Goal: Transaction & Acquisition: Book appointment/travel/reservation

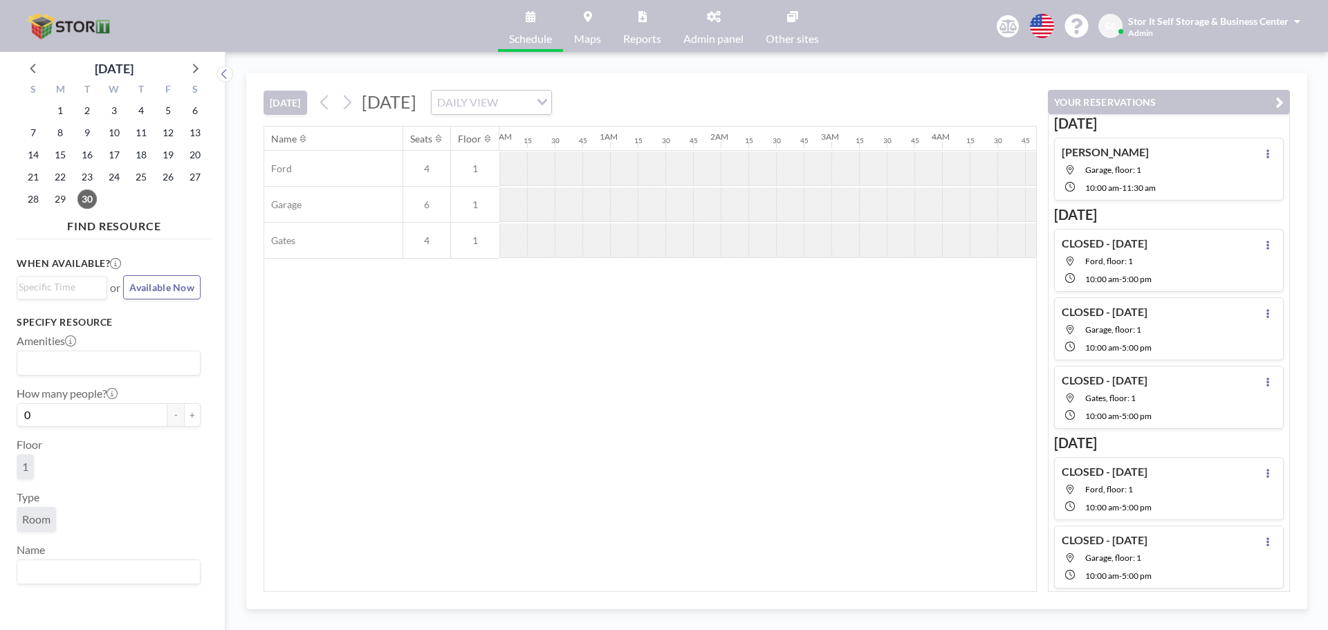
scroll to position [0, 1189]
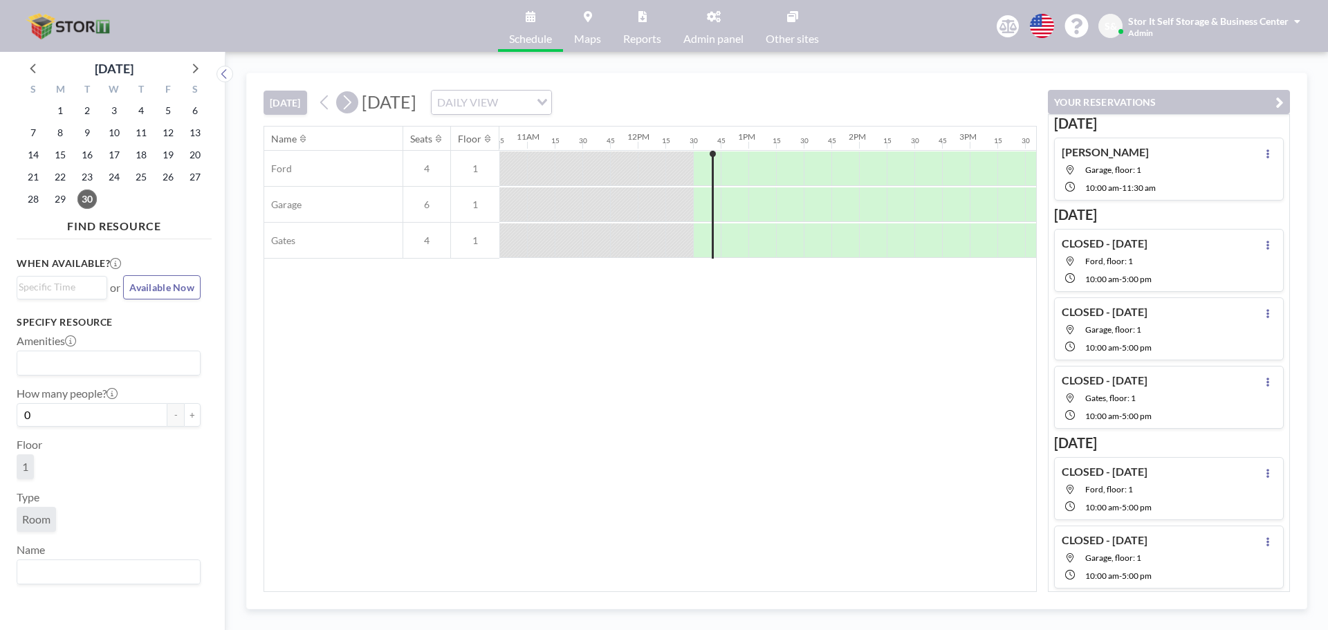
click at [351, 102] on icon at bounding box center [346, 102] width 13 height 21
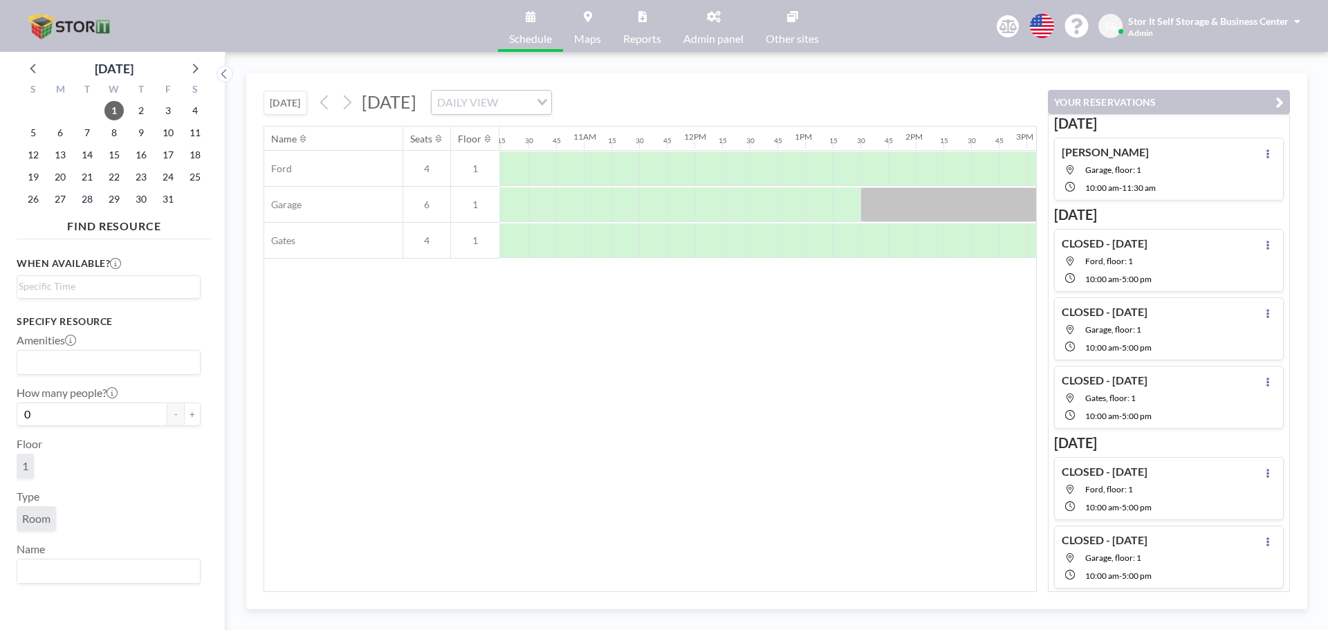
scroll to position [0, 1143]
click at [815, 239] on div at bounding box center [808, 240] width 28 height 35
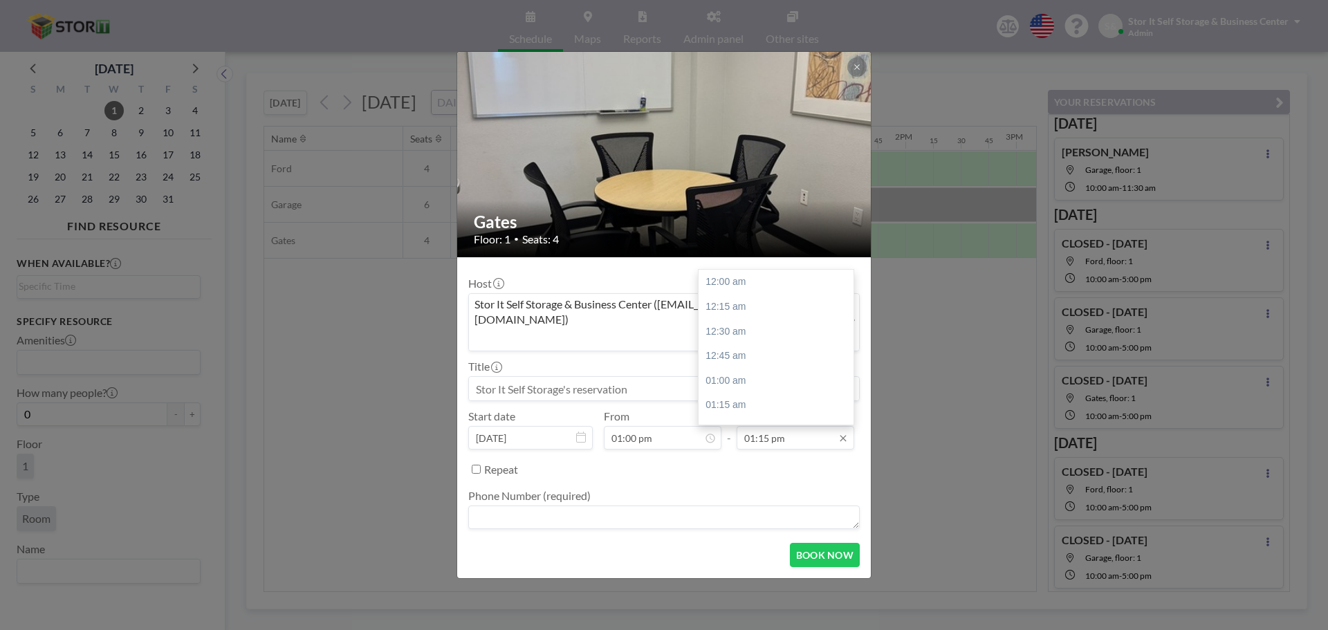
scroll to position [1304, 0]
click at [756, 348] on div "02:00 pm" at bounding box center [779, 356] width 162 height 25
type input "02:00 pm"
click at [596, 378] on input at bounding box center [664, 389] width 390 height 24
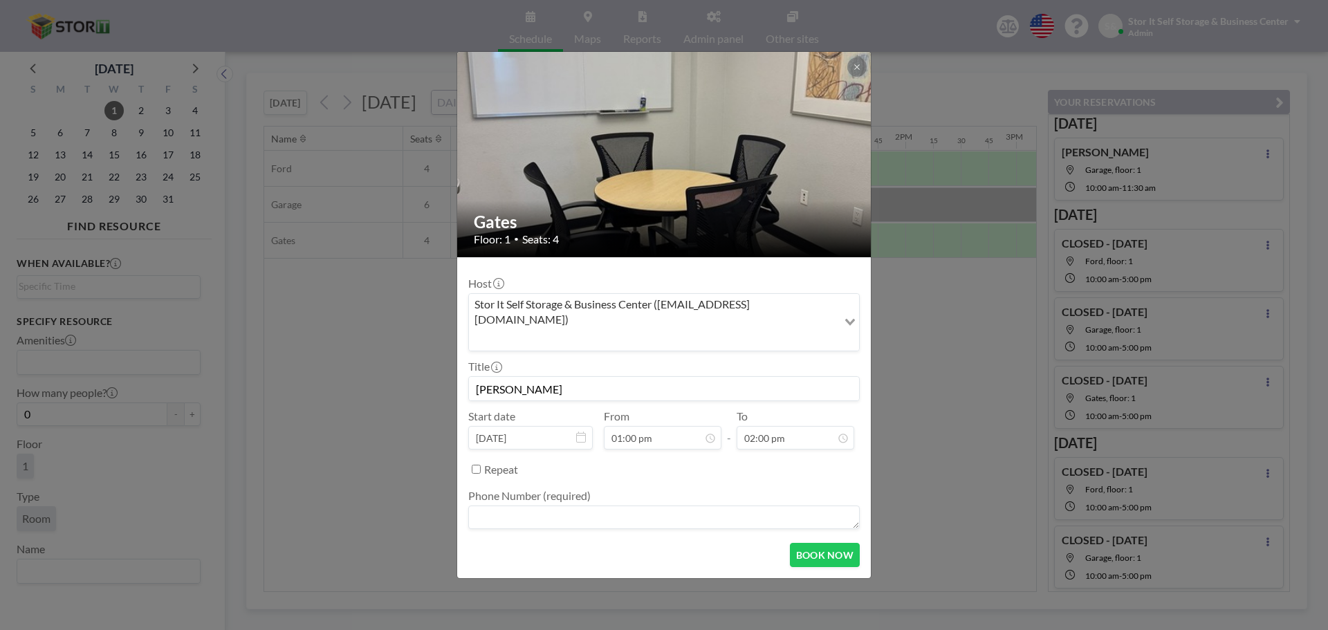
type input "[PERSON_NAME]"
click at [535, 505] on textarea at bounding box center [663, 517] width 391 height 24
type textarea "n"
type textarea "N/A"
click at [717, 377] on input "[PERSON_NAME]" at bounding box center [664, 389] width 390 height 24
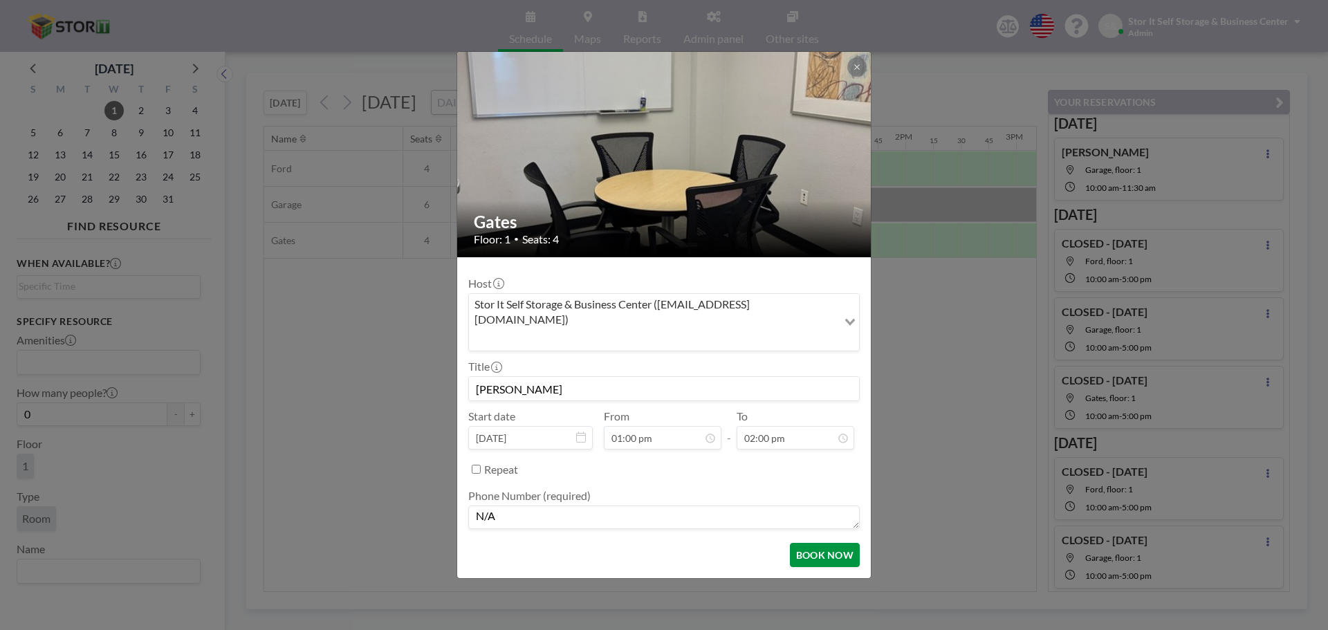
click at [803, 543] on button "BOOK NOW" at bounding box center [825, 555] width 70 height 24
type input "[PERSON_NAME]"
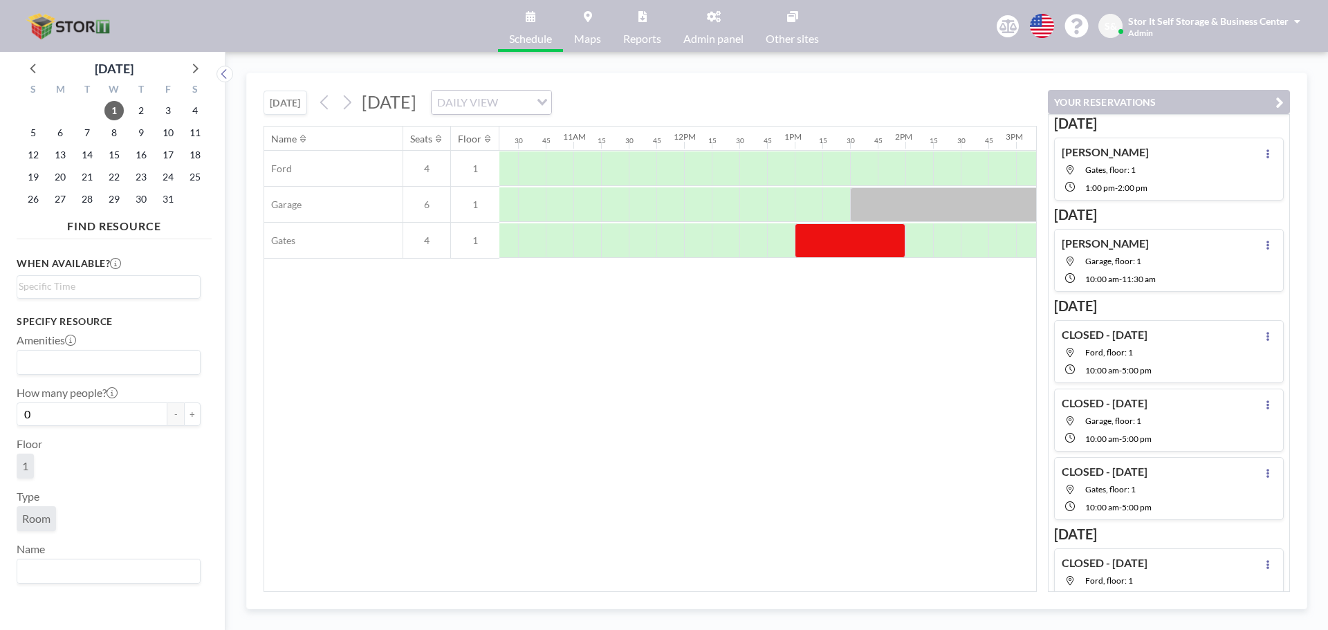
click at [705, 24] on link "Admin panel" at bounding box center [713, 26] width 82 height 52
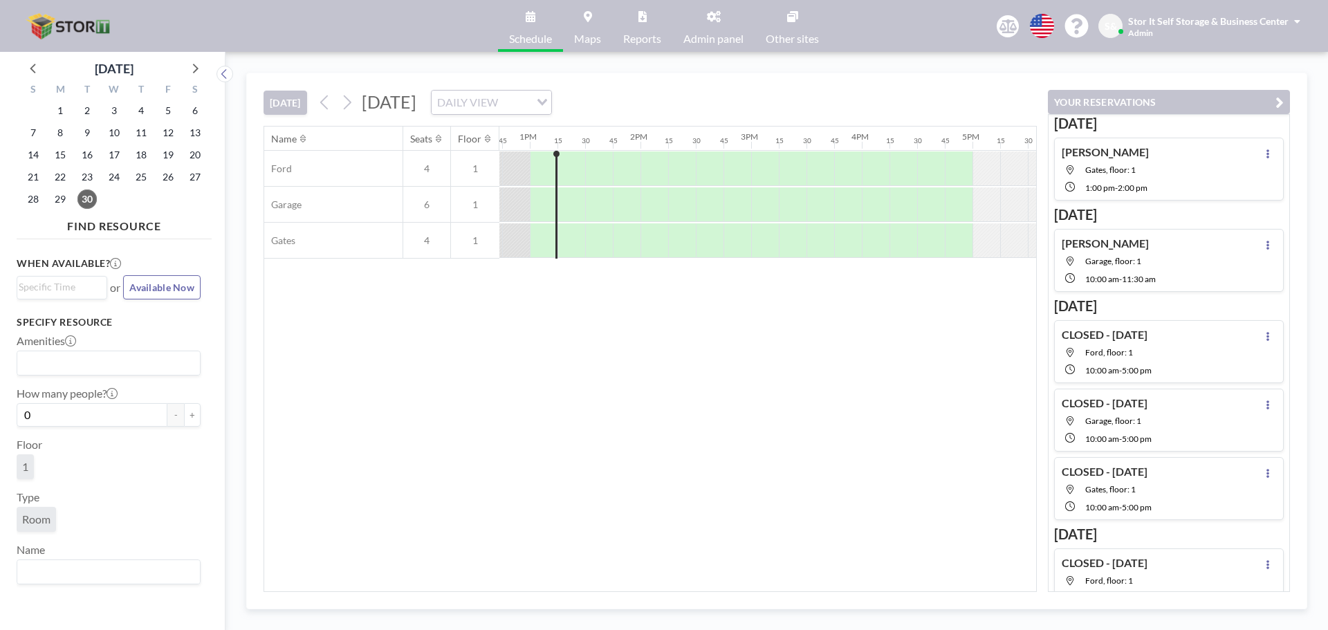
scroll to position [0, 1411]
click at [282, 106] on button "[DATE]" at bounding box center [285, 103] width 44 height 24
click at [352, 97] on icon at bounding box center [346, 102] width 13 height 21
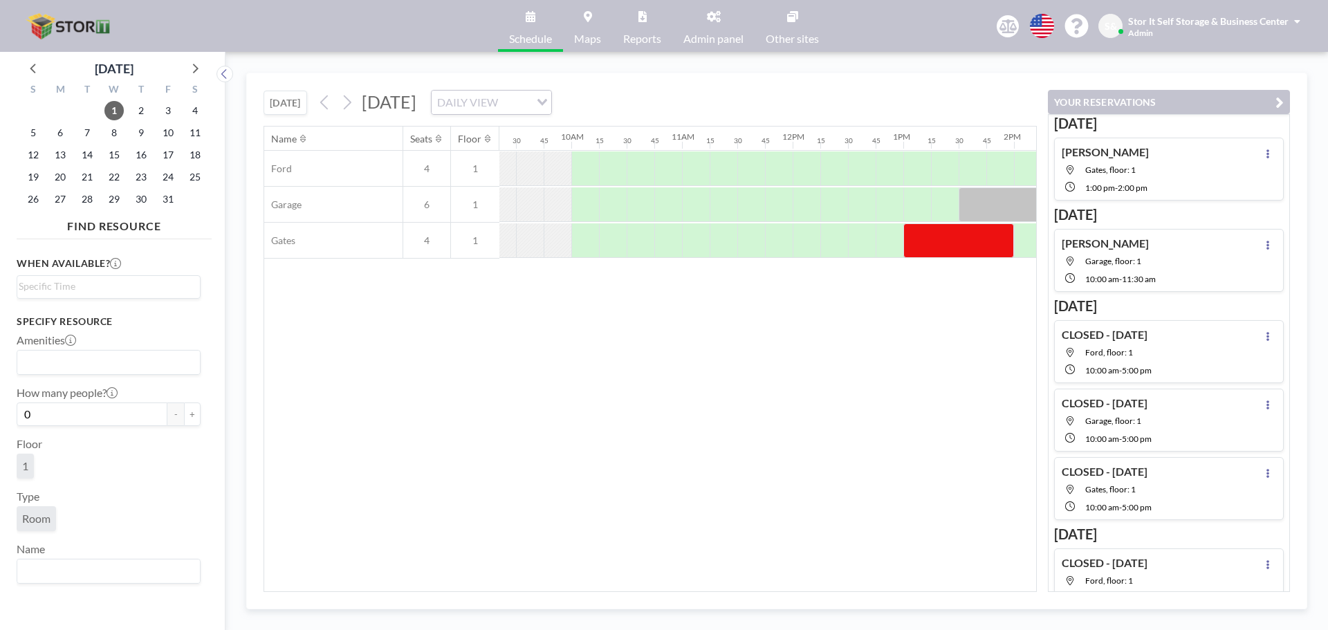
scroll to position [0, 1030]
click at [280, 95] on button "[DATE]" at bounding box center [285, 103] width 44 height 24
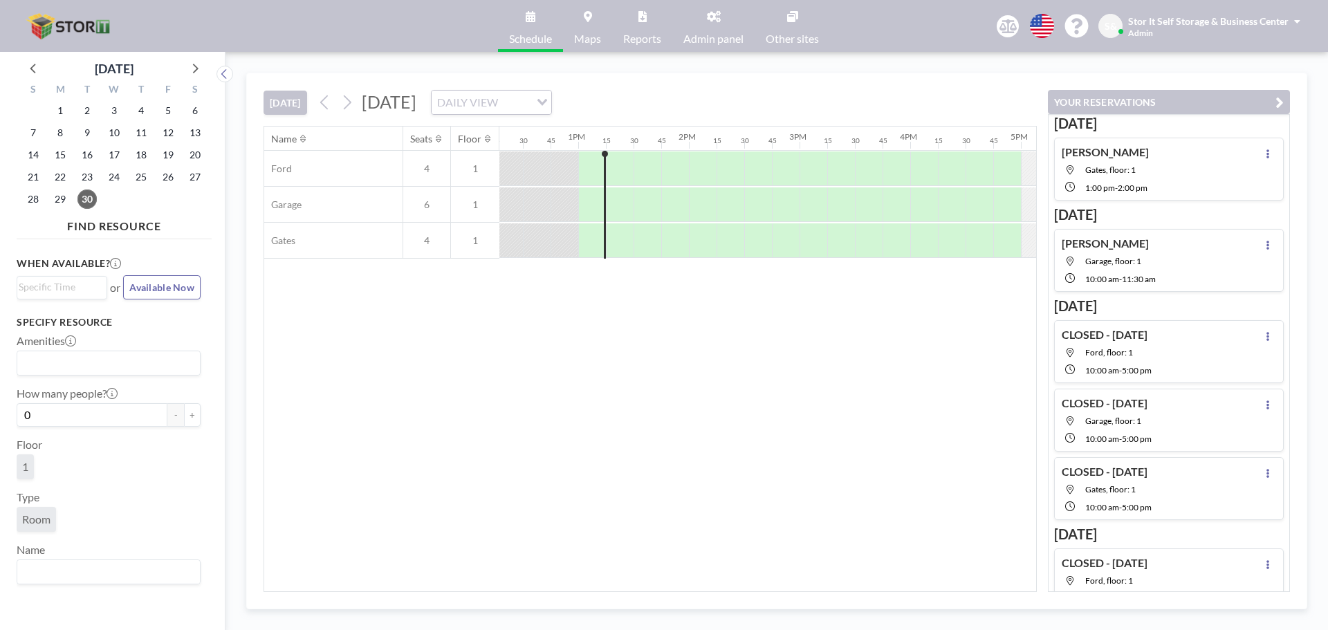
scroll to position [0, 1411]
click at [303, 111] on button "[DATE]" at bounding box center [285, 103] width 44 height 24
click at [530, 103] on div "DAILY VIEW" at bounding box center [480, 101] width 98 height 21
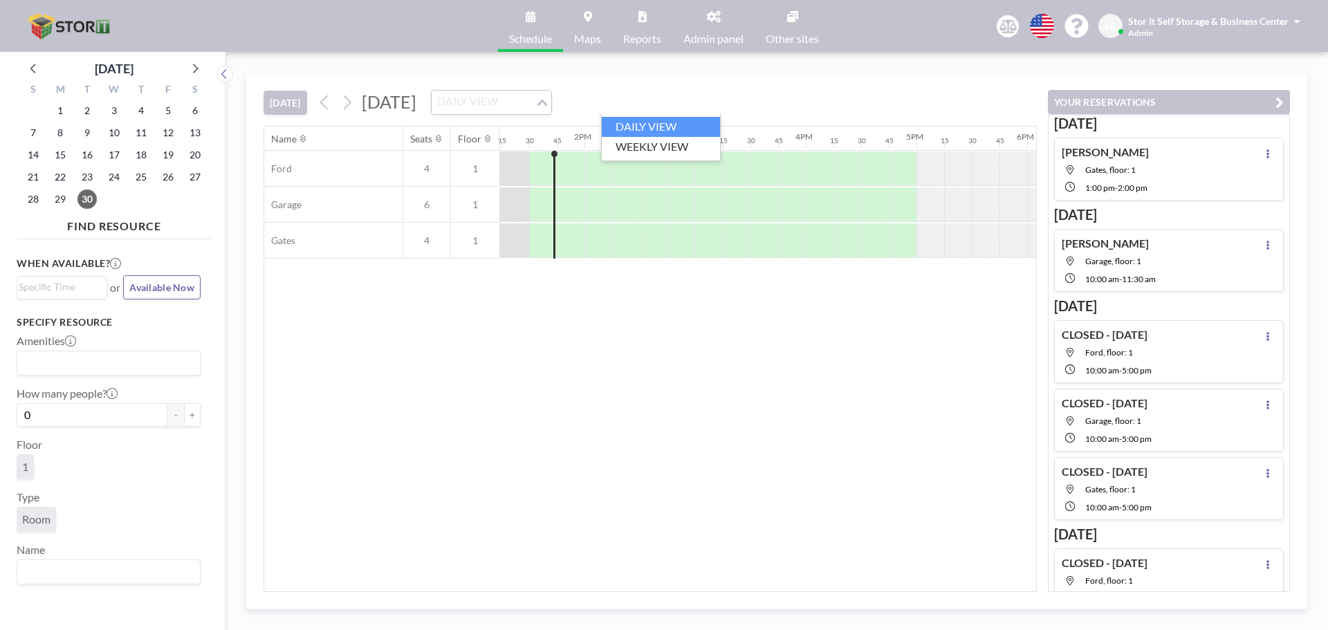
scroll to position [0, 1466]
click at [652, 145] on li "WEEKLY VIEW" at bounding box center [661, 147] width 118 height 20
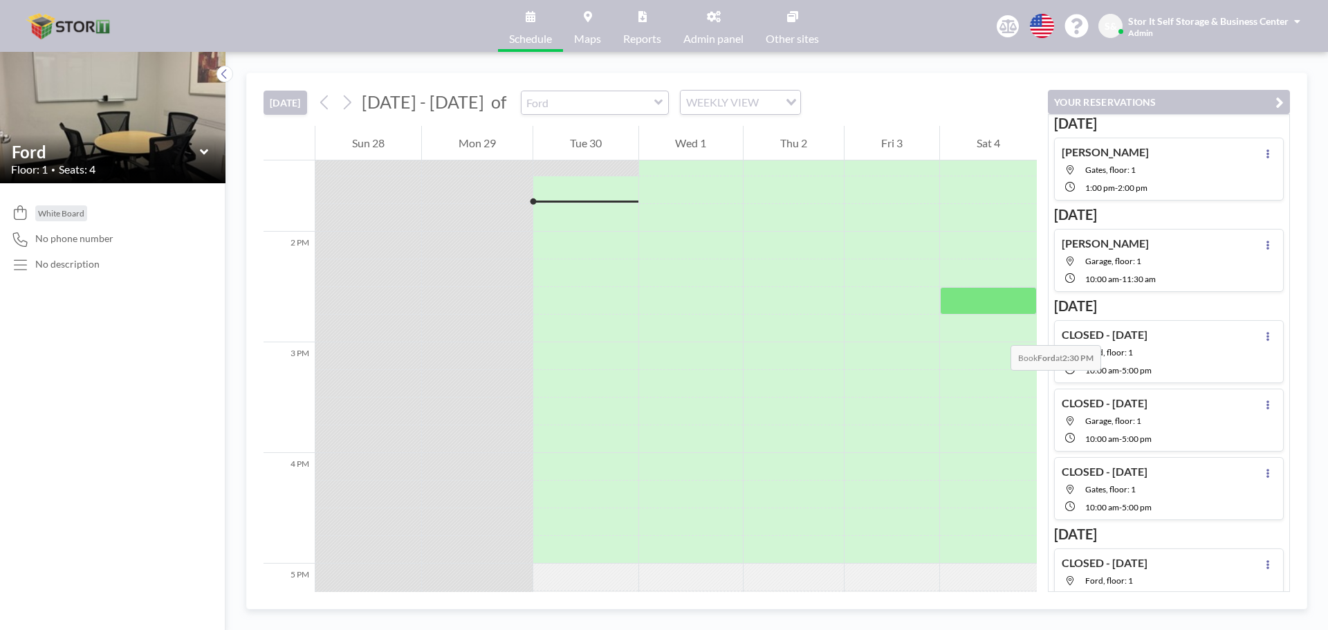
scroll to position [1452, 0]
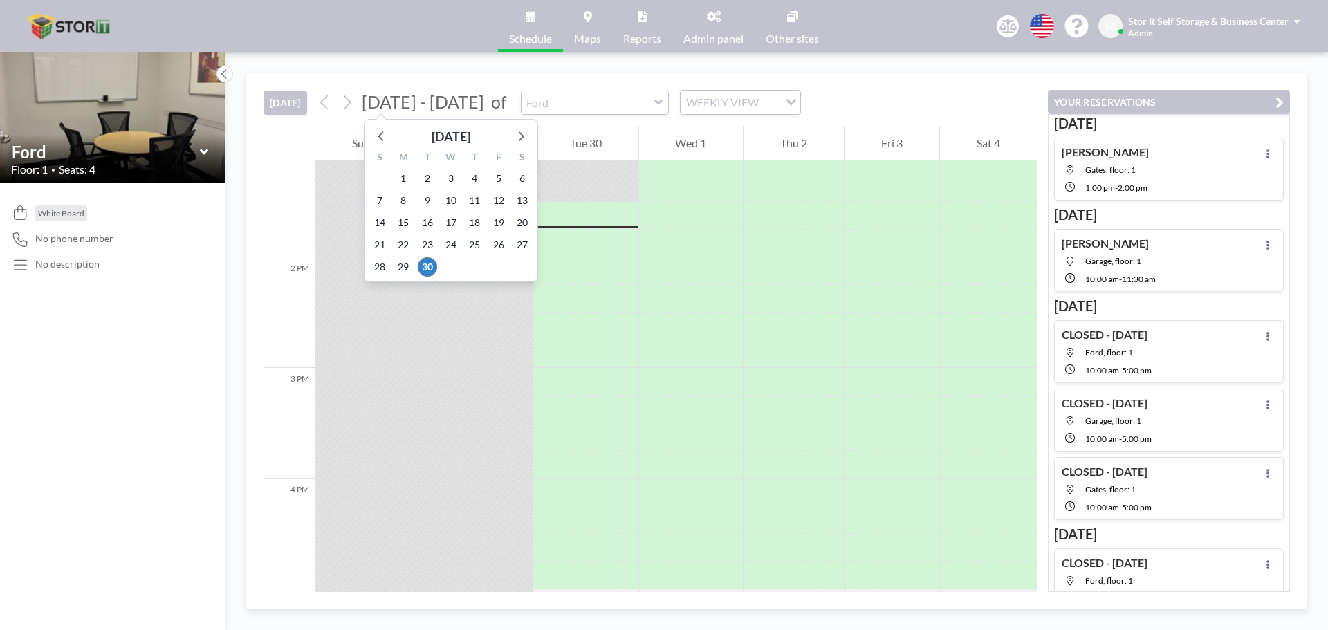
click at [550, 87] on div "[DATE] [DATE] - [DATE] [DATE] S M T W T F S 31 1 2 3 4 5 6 7 8 9 10 11 12 13 14…" at bounding box center [649, 99] width 773 height 53
click at [397, 92] on span "[DATE] - [DATE]" at bounding box center [423, 101] width 122 height 21
click at [515, 128] on icon at bounding box center [520, 136] width 18 height 18
click at [425, 202] on span "7" at bounding box center [427, 200] width 19 height 19
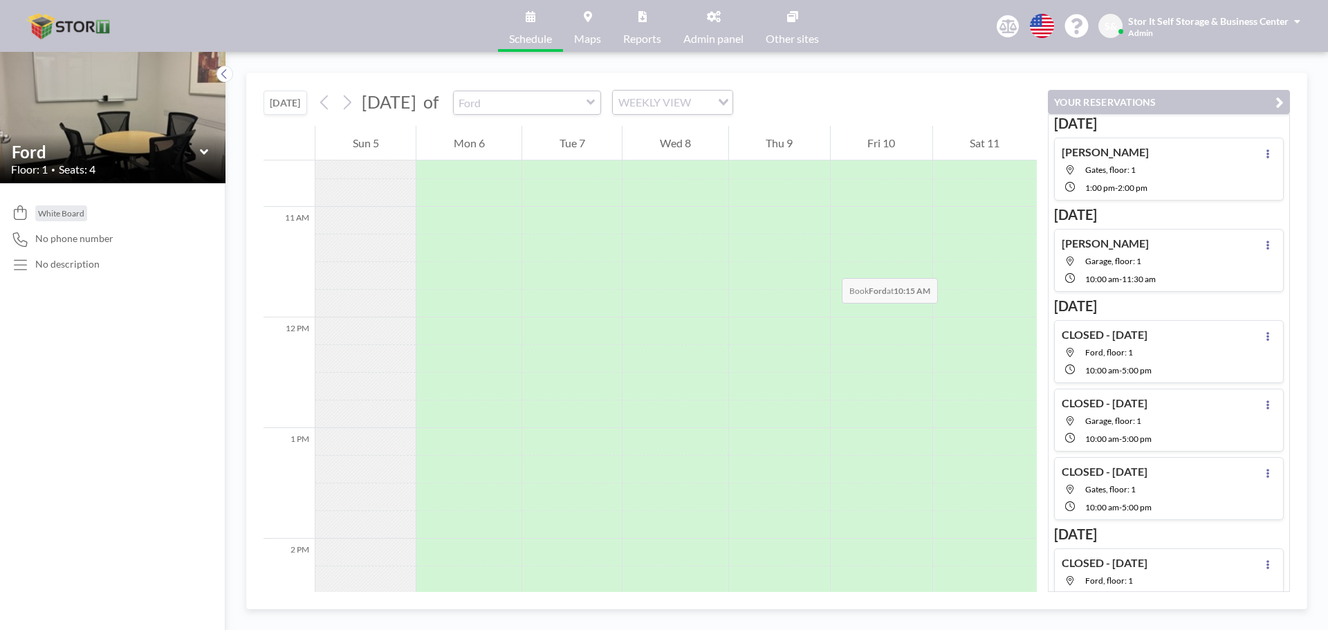
scroll to position [1037, 0]
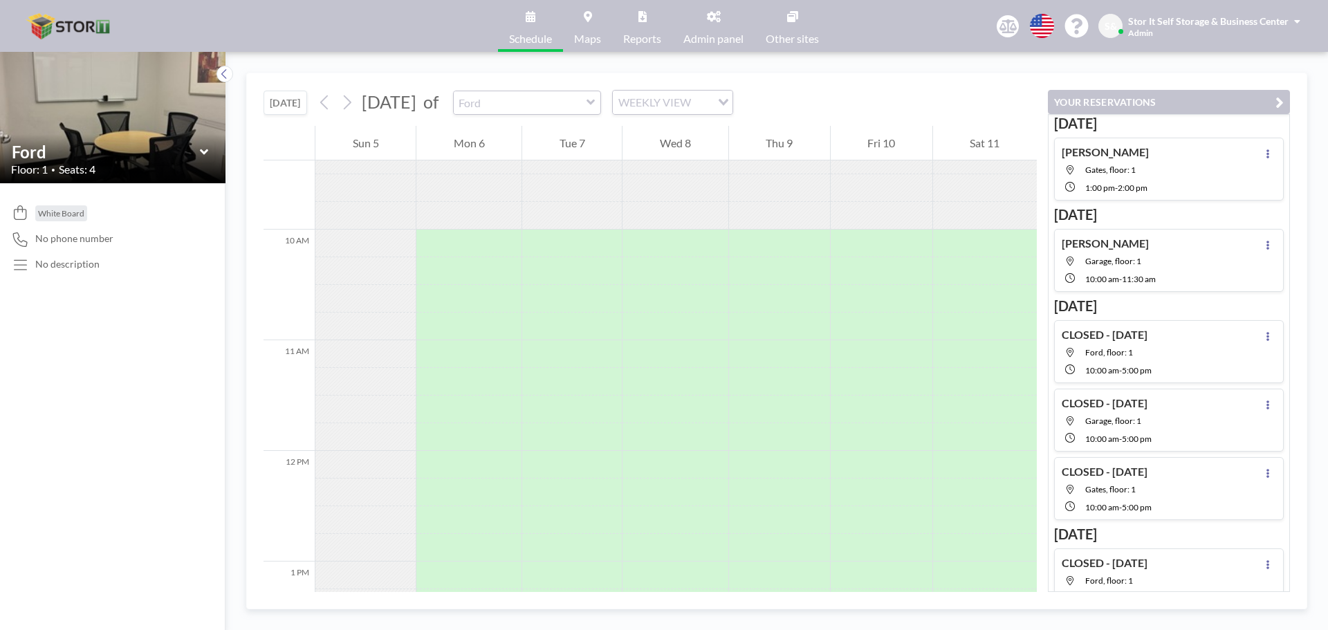
click at [1186, 267] on div "[PERSON_NAME] Garage, floor: 1 10:00 AM - 11:30 AM" at bounding box center [1169, 260] width 230 height 63
type input "Garage"
